Goal: Task Accomplishment & Management: Complete application form

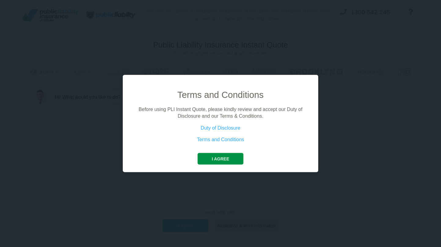
click at [214, 159] on button "I agree" at bounding box center [221, 159] width 46 height 12
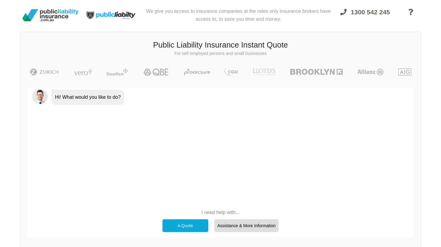
click at [178, 224] on div "A Quote" at bounding box center [186, 226] width 46 height 13
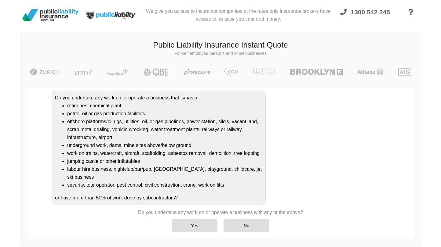
scroll to position [64, 0]
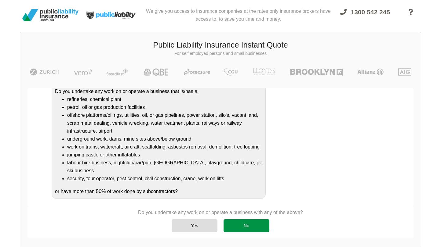
click at [246, 225] on div "No" at bounding box center [247, 226] width 46 height 13
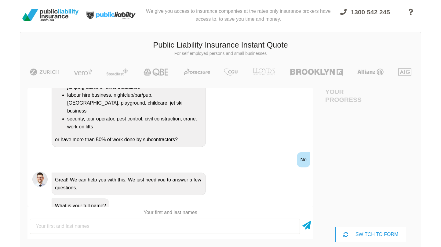
scroll to position [0, 0]
click at [238, 227] on input "text" at bounding box center [165, 226] width 270 height 15
type input "[PERSON_NAME]"
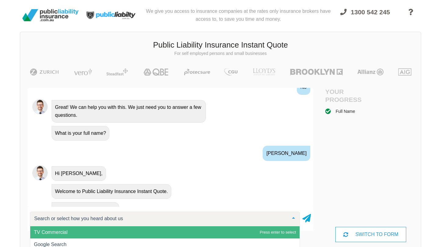
scroll to position [224, 0]
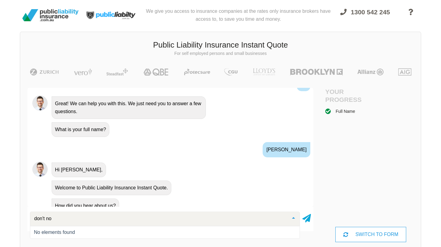
type input "don't now"
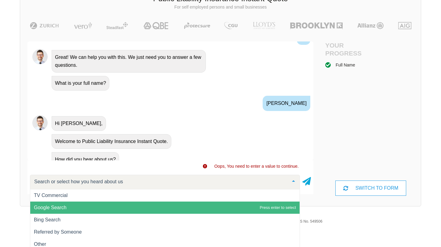
scroll to position [0, 0]
click at [113, 206] on span "Google Search" at bounding box center [164, 208] width 269 height 12
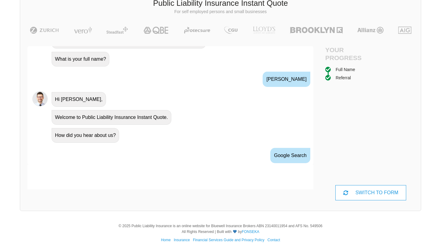
scroll to position [283, 0]
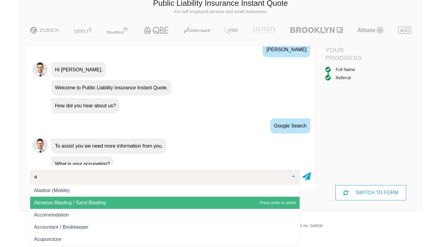
type input "ar"
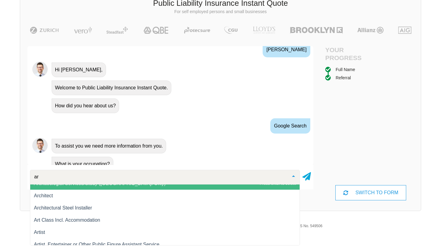
scroll to position [117, 0]
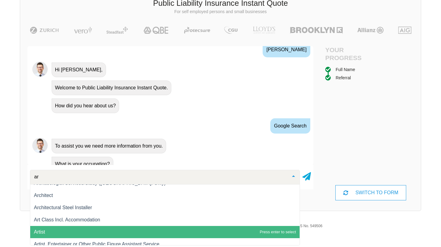
click at [111, 234] on span "Artist" at bounding box center [164, 232] width 269 height 12
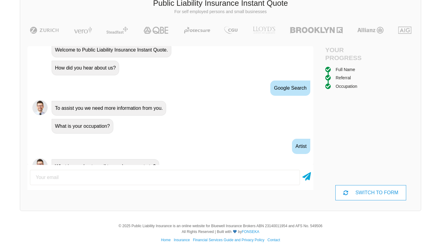
scroll to position [323, 0]
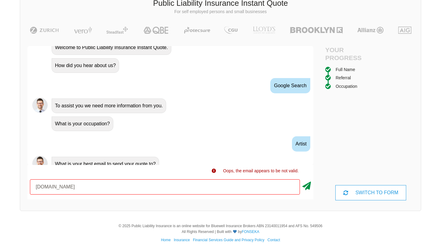
click at [304, 188] on icon at bounding box center [306, 185] width 9 height 11
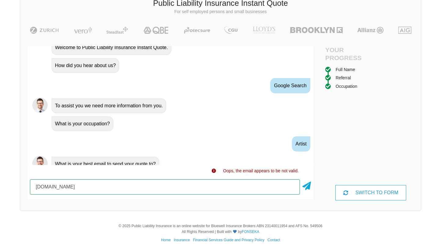
drag, startPoint x: 164, startPoint y: 181, endPoint x: 166, endPoint y: 175, distance: 6.5
click at [164, 181] on input "[DOMAIN_NAME]" at bounding box center [165, 187] width 270 height 15
type input "[EMAIL_ADDRESS][DOMAIN_NAME]"
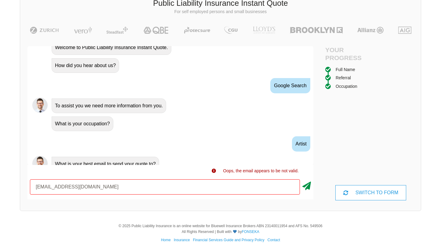
click at [308, 186] on icon at bounding box center [306, 185] width 9 height 11
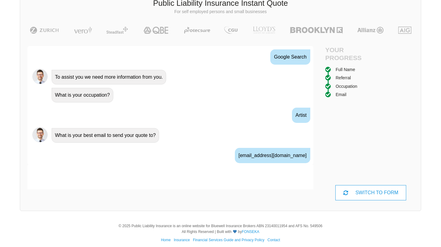
scroll to position [363, 0]
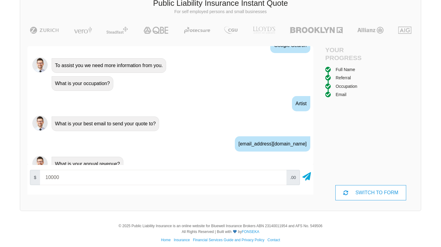
type input "10000"
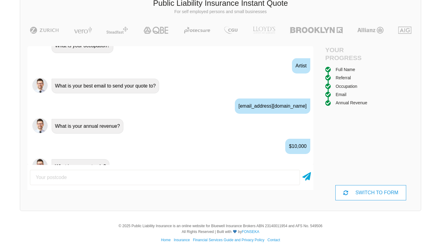
scroll to position [404, 0]
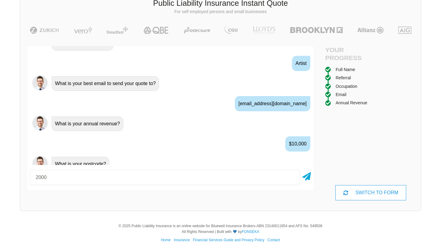
type input "2000"
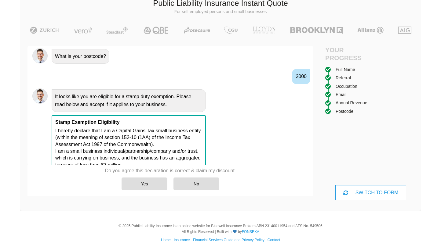
scroll to position [512, 0]
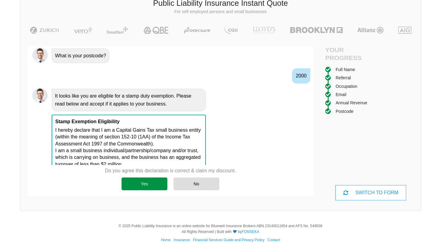
click at [141, 182] on div "Yes" at bounding box center [145, 184] width 46 height 13
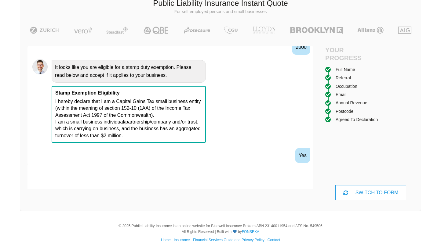
scroll to position [552, 0]
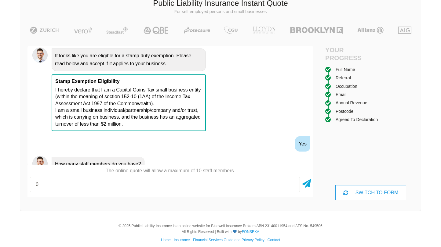
type input "0"
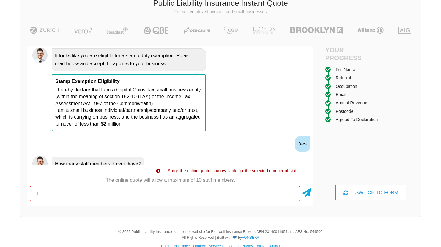
type input "1"
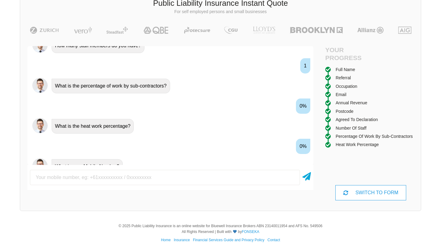
scroll to position [673, 0]
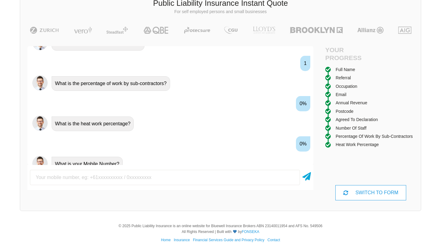
type input "4"
type input "0404000000"
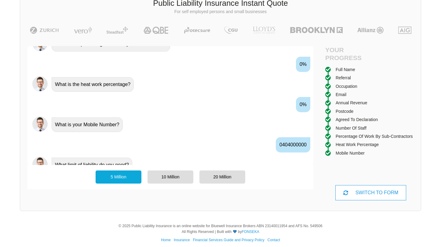
scroll to position [714, 0]
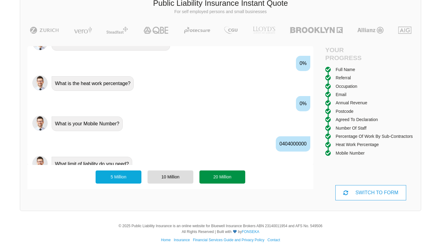
click at [228, 177] on div "20 Million" at bounding box center [222, 177] width 46 height 13
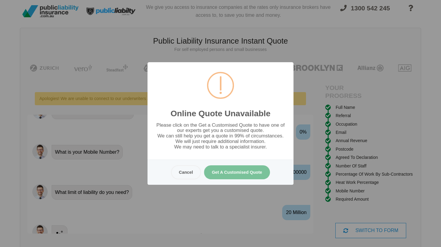
scroll to position [0, 0]
